Goal: Information Seeking & Learning: Learn about a topic

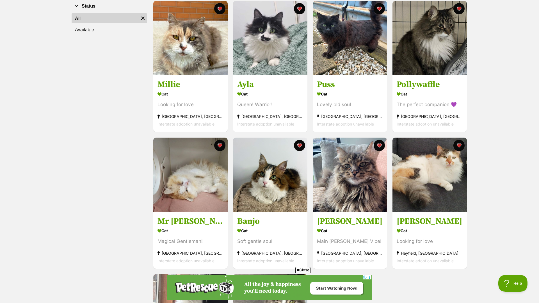
scroll to position [110, 0]
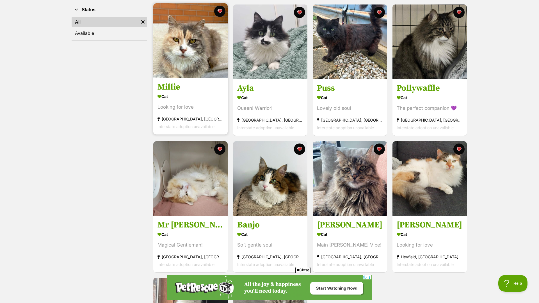
click at [198, 97] on div "Cat" at bounding box center [191, 97] width 66 height 8
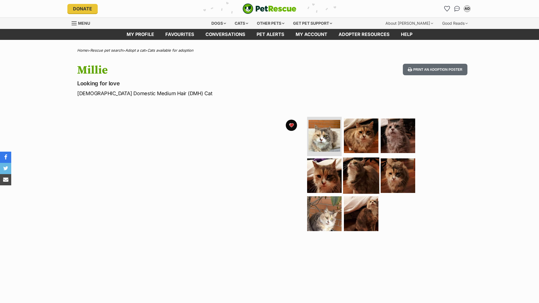
click at [349, 187] on img at bounding box center [361, 175] width 36 height 36
click at [356, 213] on img at bounding box center [361, 213] width 36 height 36
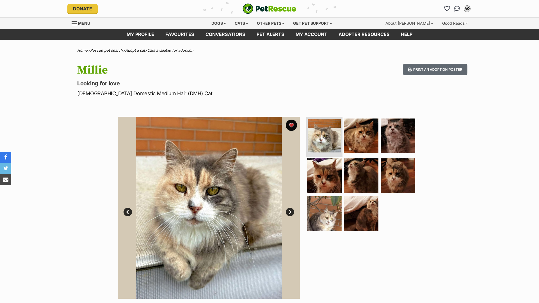
click at [318, 139] on img at bounding box center [324, 135] width 33 height 33
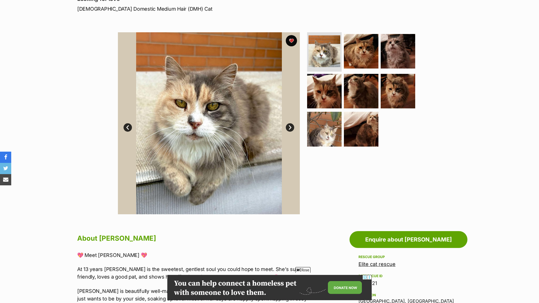
scroll to position [85, 0]
click at [289, 126] on link "Next" at bounding box center [290, 127] width 8 height 8
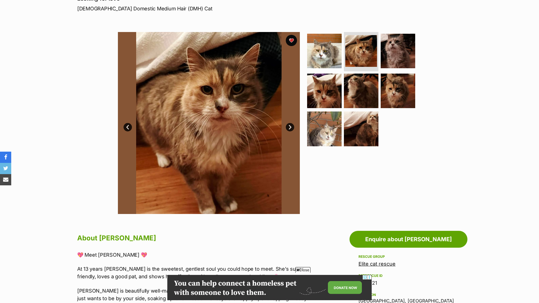
click at [289, 126] on link "Next" at bounding box center [290, 127] width 8 height 8
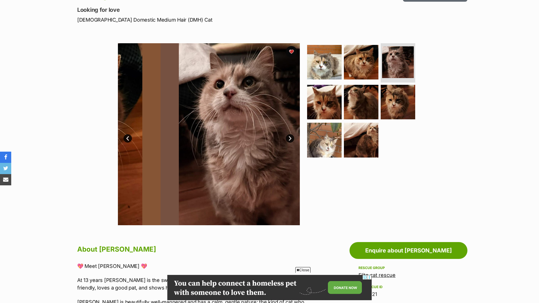
scroll to position [67, 0]
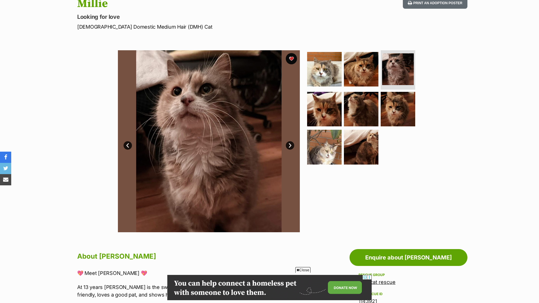
click at [293, 153] on img at bounding box center [209, 141] width 182 height 182
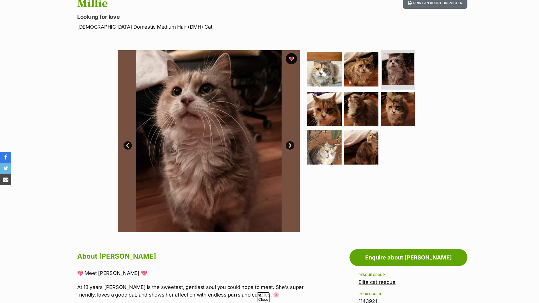
click at [289, 145] on link "Next" at bounding box center [290, 145] width 8 height 8
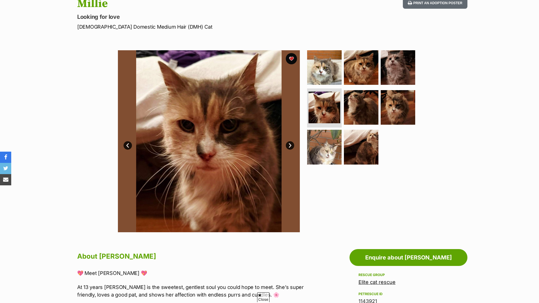
click at [289, 145] on link "Next" at bounding box center [290, 145] width 8 height 8
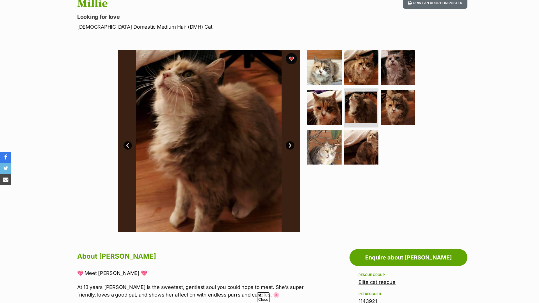
click at [289, 145] on link "Next" at bounding box center [290, 145] width 8 height 8
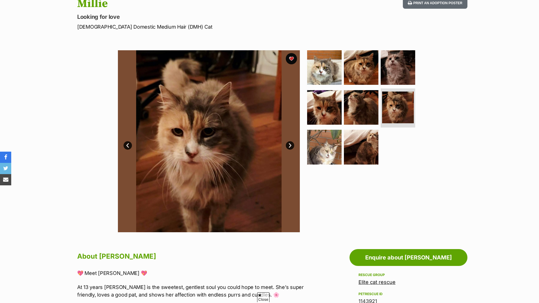
click at [290, 145] on link "Next" at bounding box center [290, 145] width 8 height 8
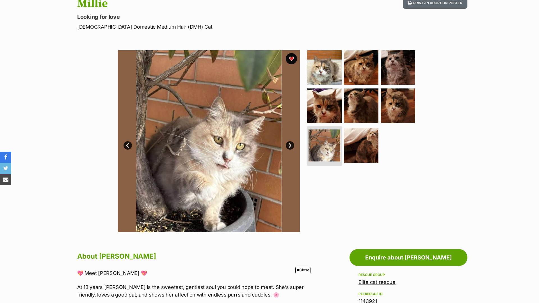
click at [290, 145] on link "Next" at bounding box center [290, 145] width 8 height 8
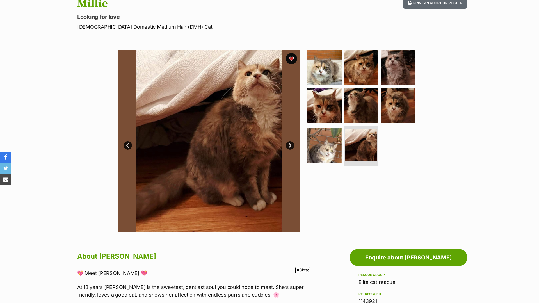
click at [128, 145] on link "Prev" at bounding box center [128, 145] width 8 height 8
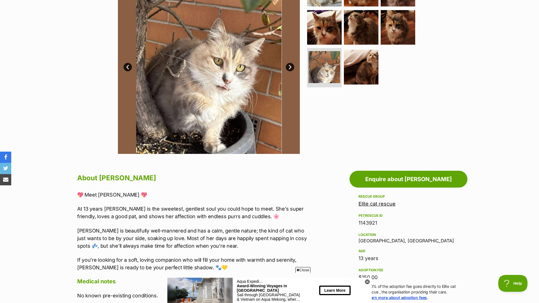
scroll to position [145, 0]
